Goal: Task Accomplishment & Management: Use online tool/utility

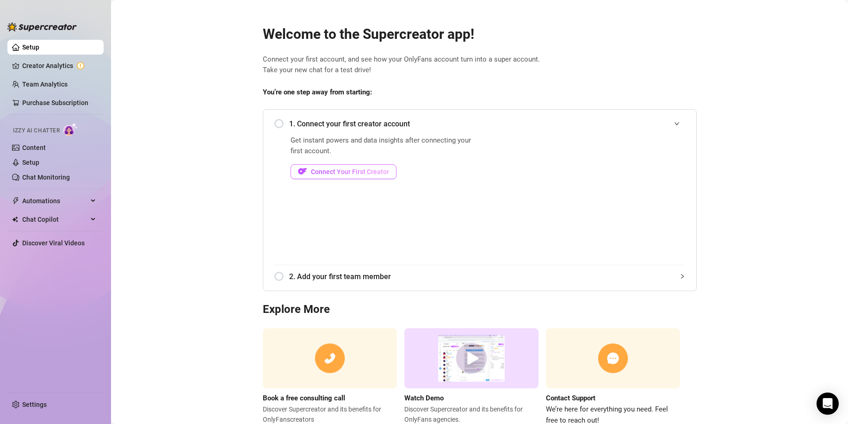
click at [358, 173] on span "Connect Your First Creator" at bounding box center [350, 171] width 78 height 7
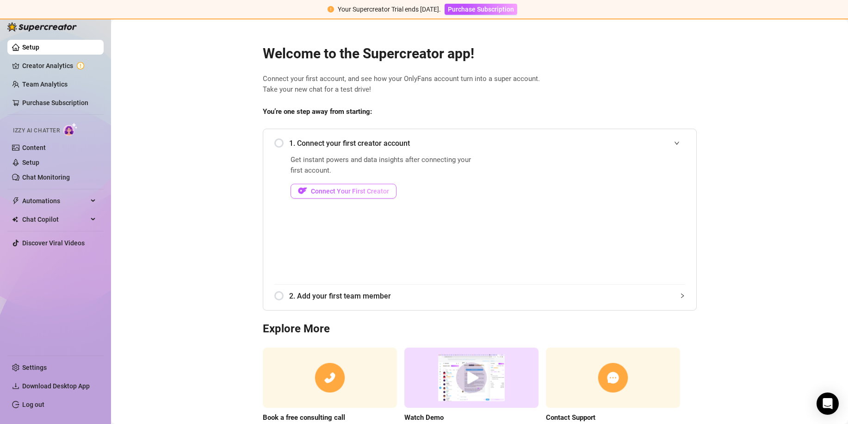
click at [357, 196] on button "Connect Your First Creator" at bounding box center [344, 191] width 106 height 15
click at [275, 143] on div "1. Connect your first creator account" at bounding box center [479, 143] width 411 height 23
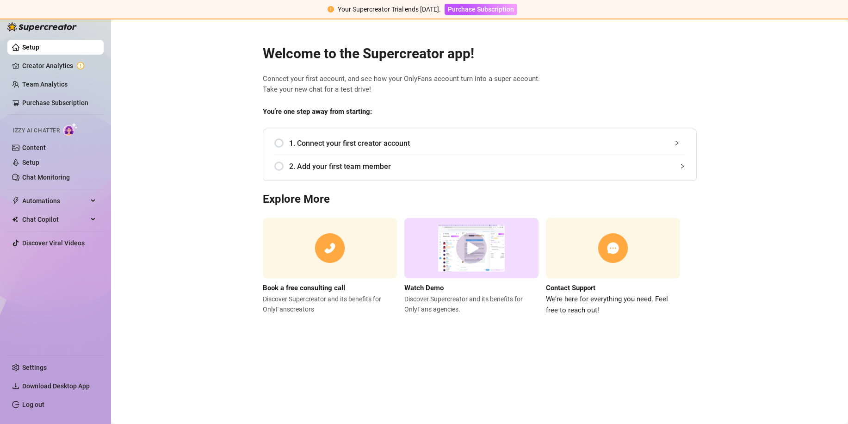
click at [279, 147] on div "1. Connect your first creator account" at bounding box center [479, 143] width 411 height 23
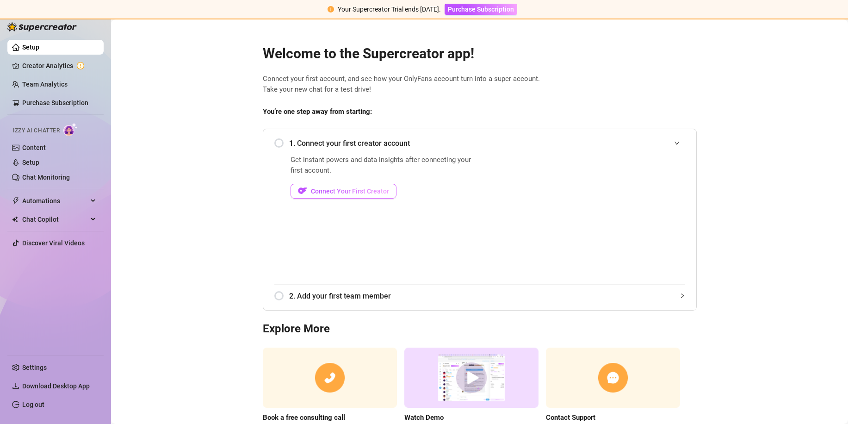
click at [341, 187] on span "Connect Your First Creator" at bounding box center [350, 190] width 78 height 7
